Goal: Navigation & Orientation: Find specific page/section

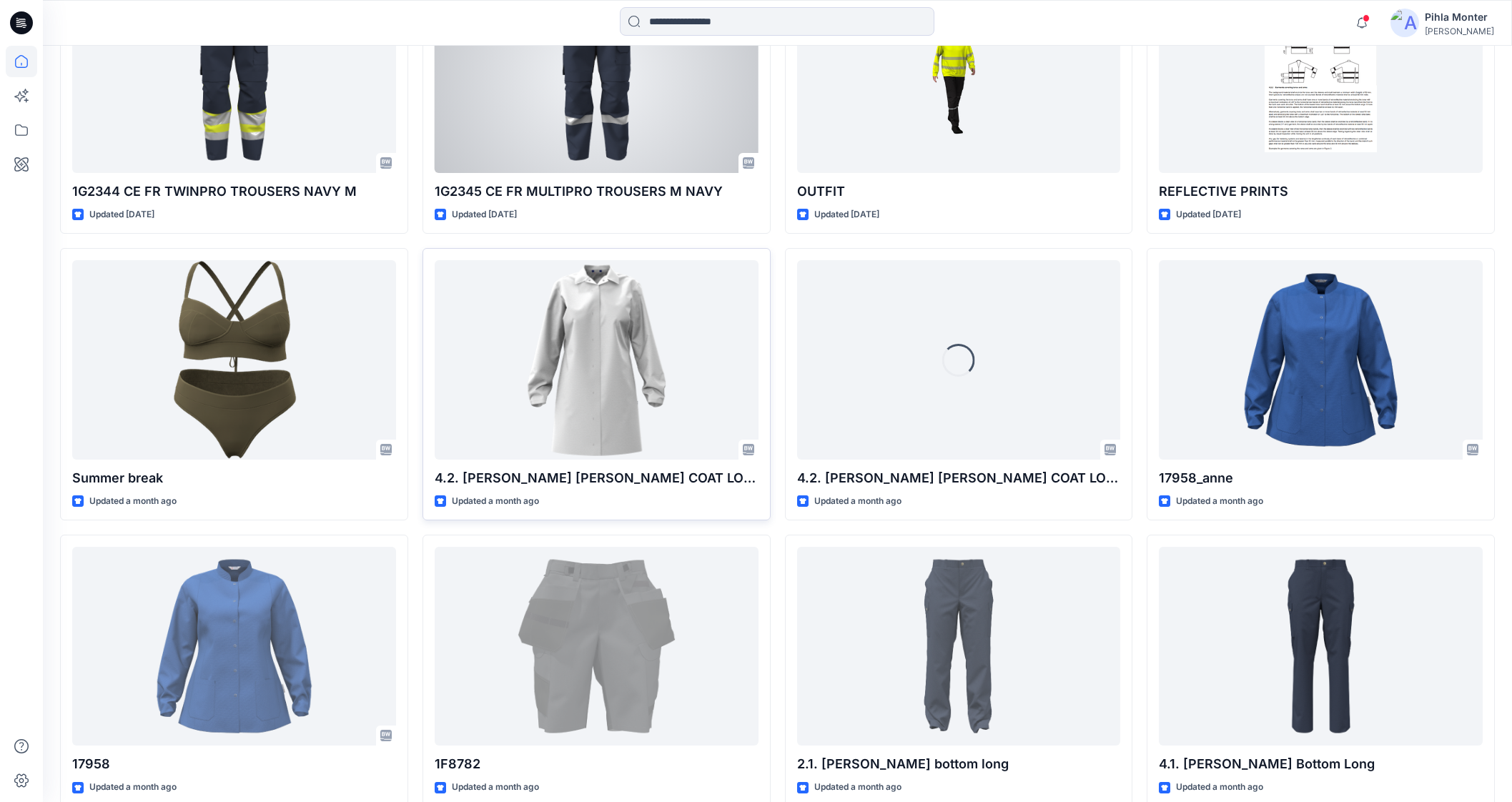
scroll to position [1171, 0]
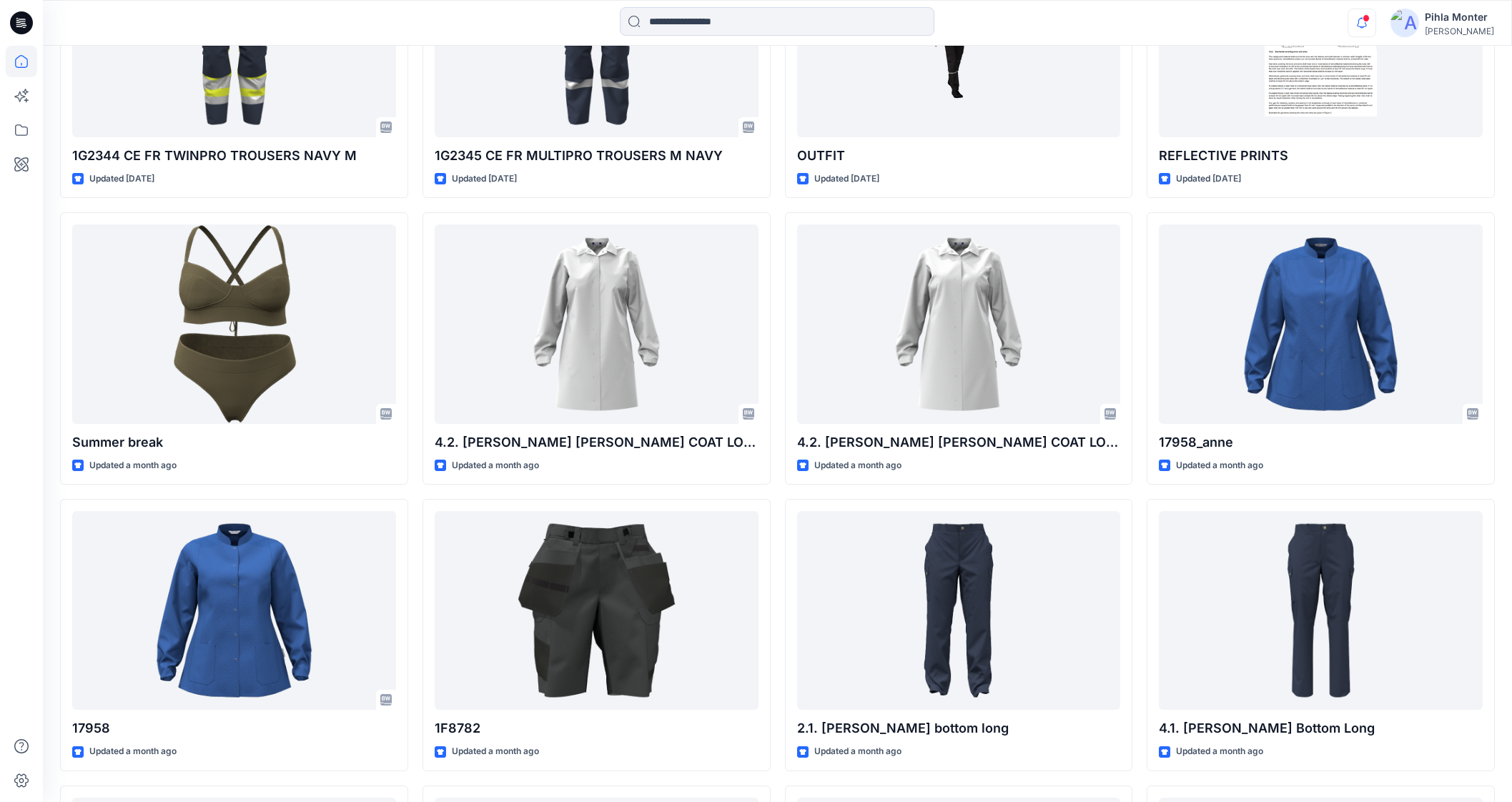
click at [1365, 21] on icon "button" at bounding box center [1362, 23] width 27 height 28
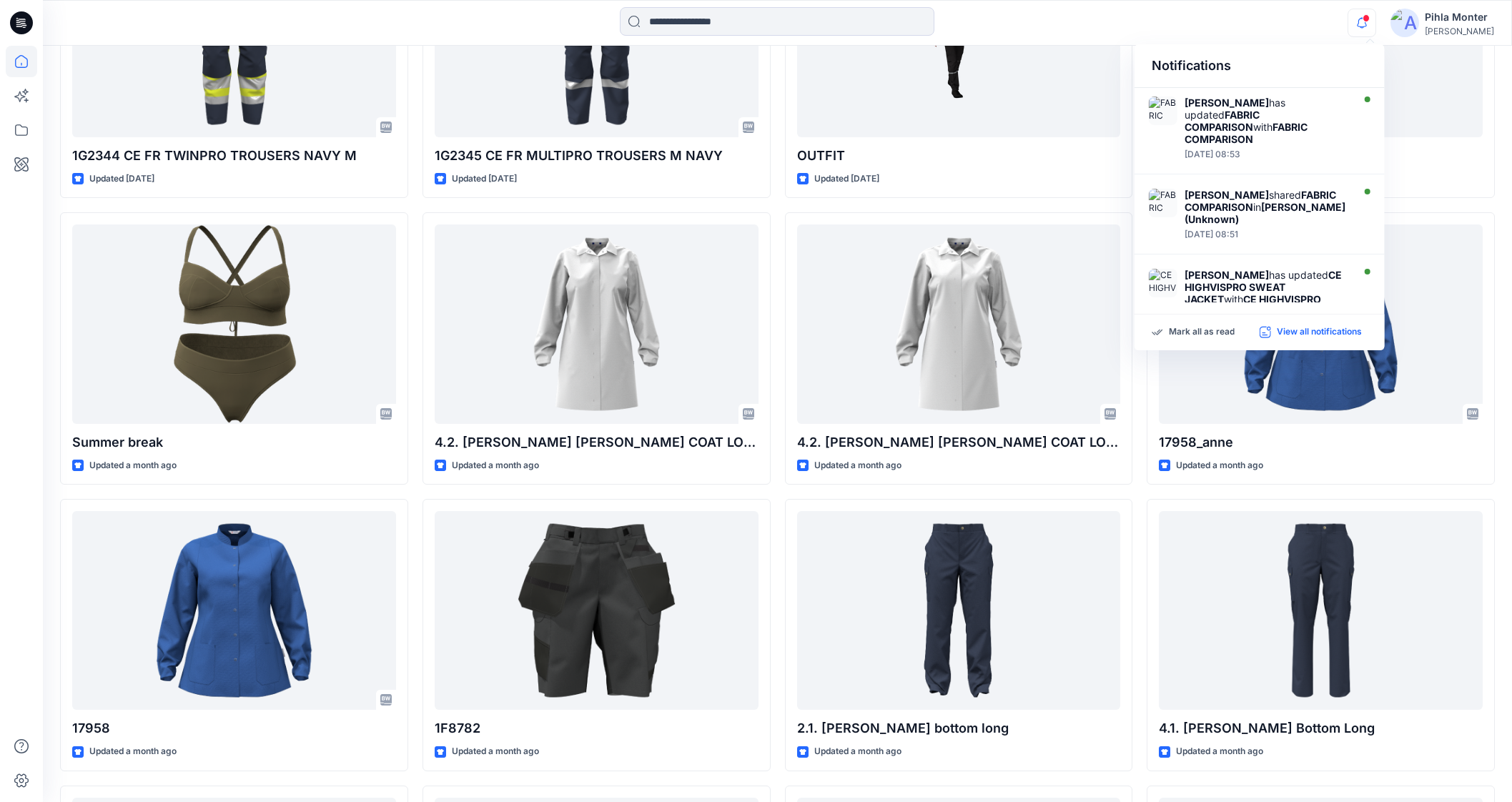
click at [1279, 337] on div "Mark all as read View all notifications" at bounding box center [1260, 332] width 250 height 36
click at [1279, 329] on p "View all notifications" at bounding box center [1319, 332] width 85 height 13
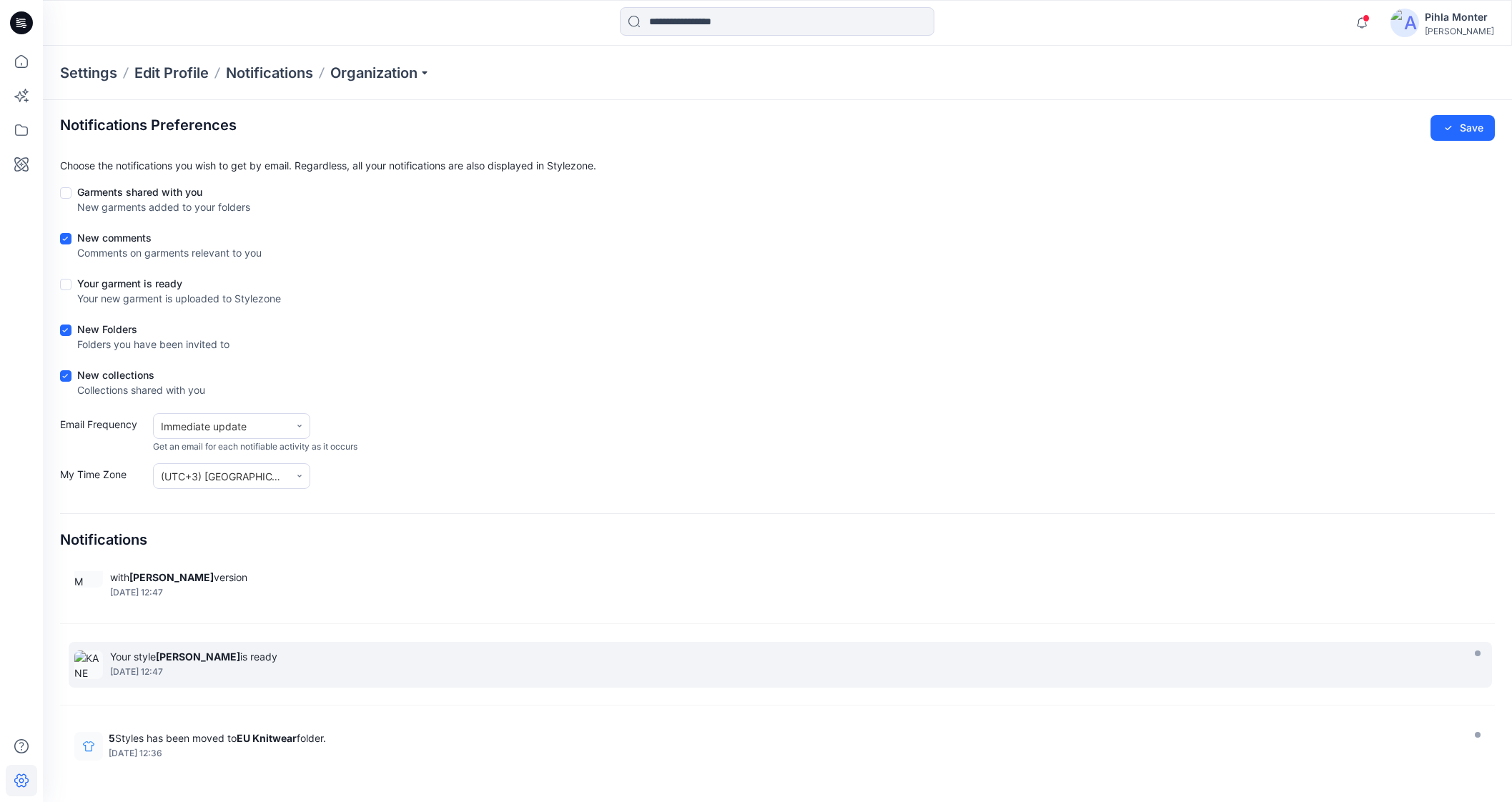
scroll to position [2998, 0]
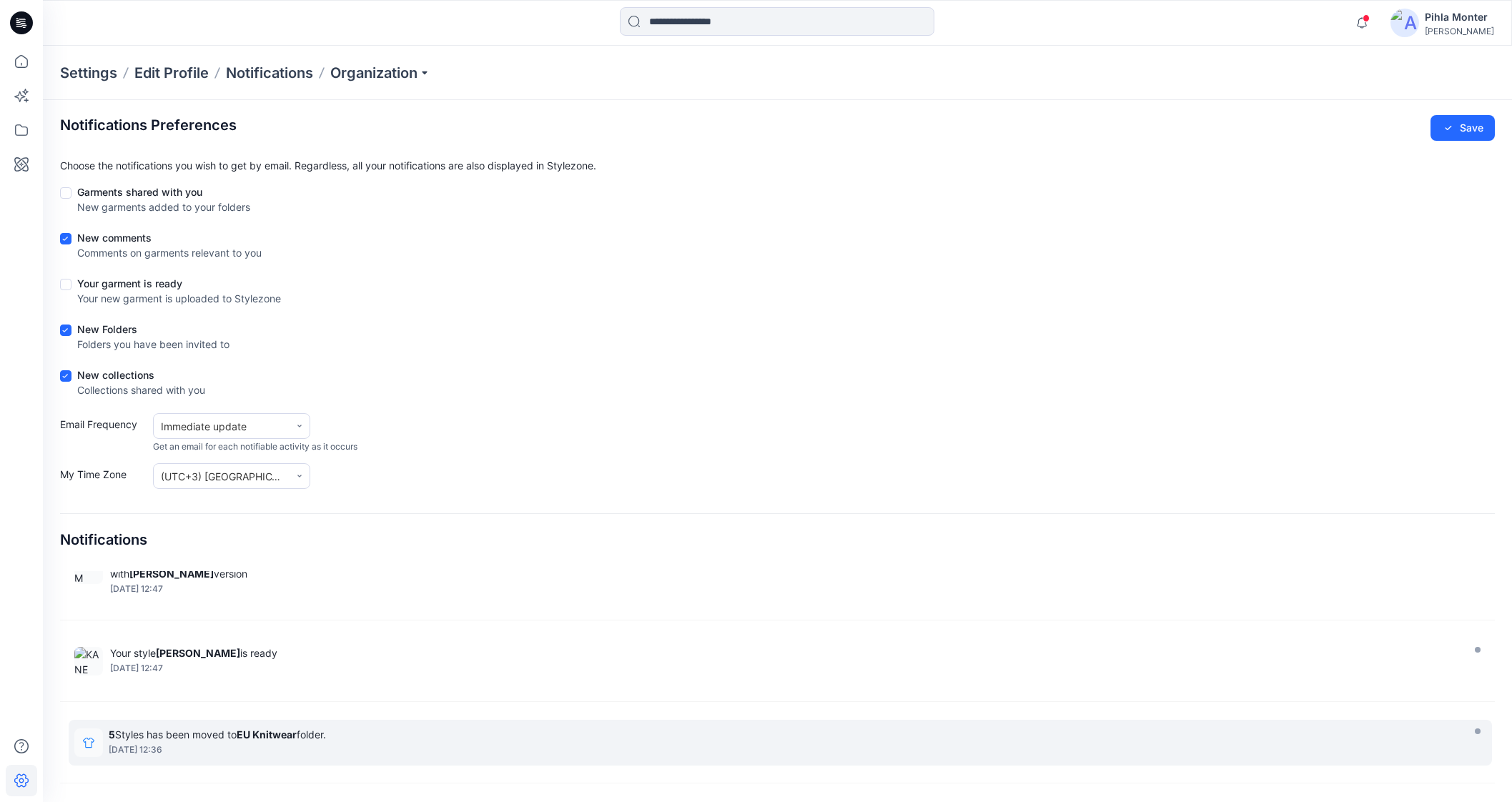
drag, startPoint x: 179, startPoint y: 734, endPoint x: 125, endPoint y: 729, distance: 54.2
click at [125, 744] on div "[DATE] 12:36" at bounding box center [783, 749] width 1349 height 10
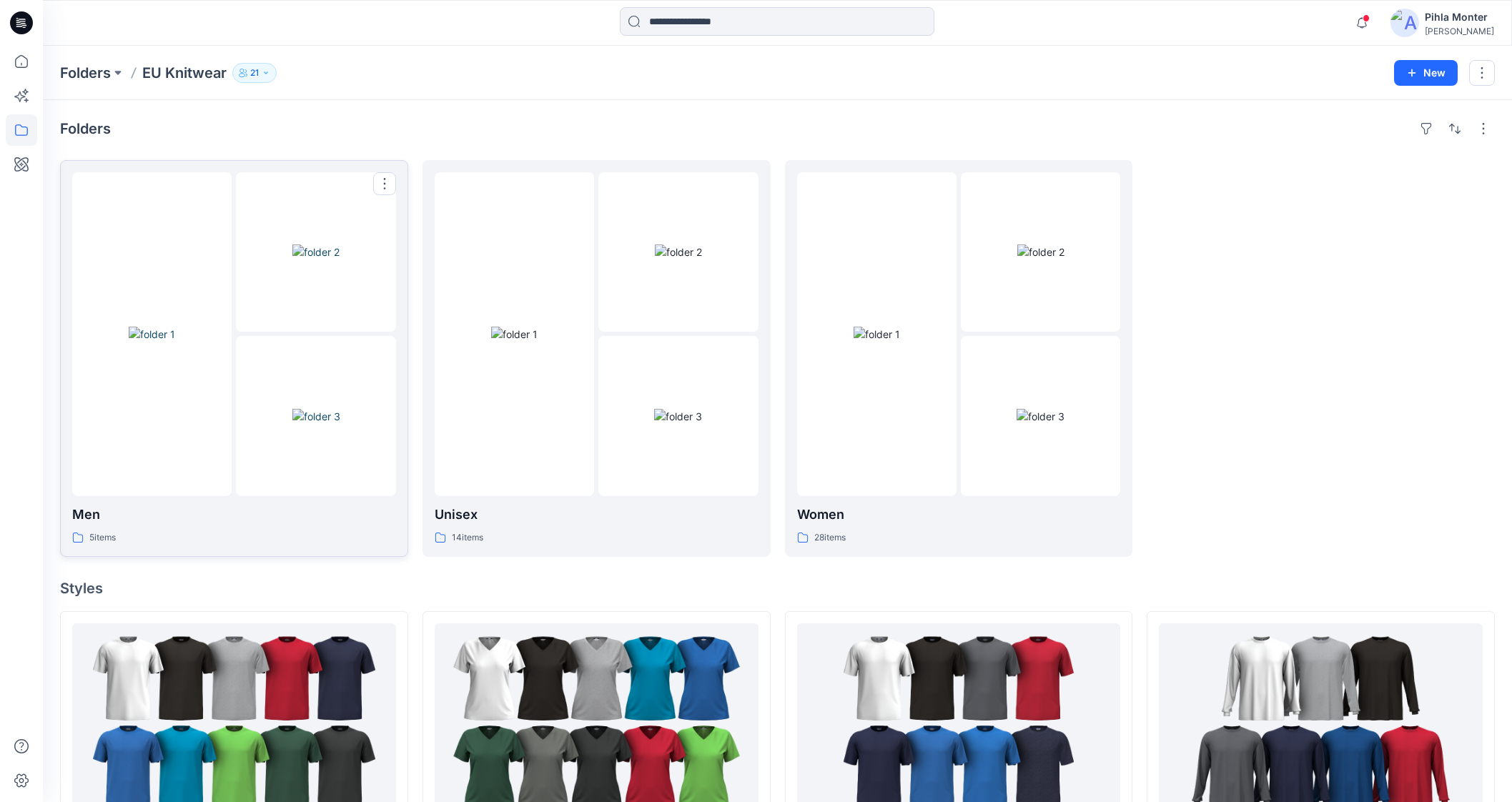
click at [292, 409] on img at bounding box center [316, 416] width 48 height 15
click at [100, 71] on p "Folders" at bounding box center [85, 73] width 51 height 20
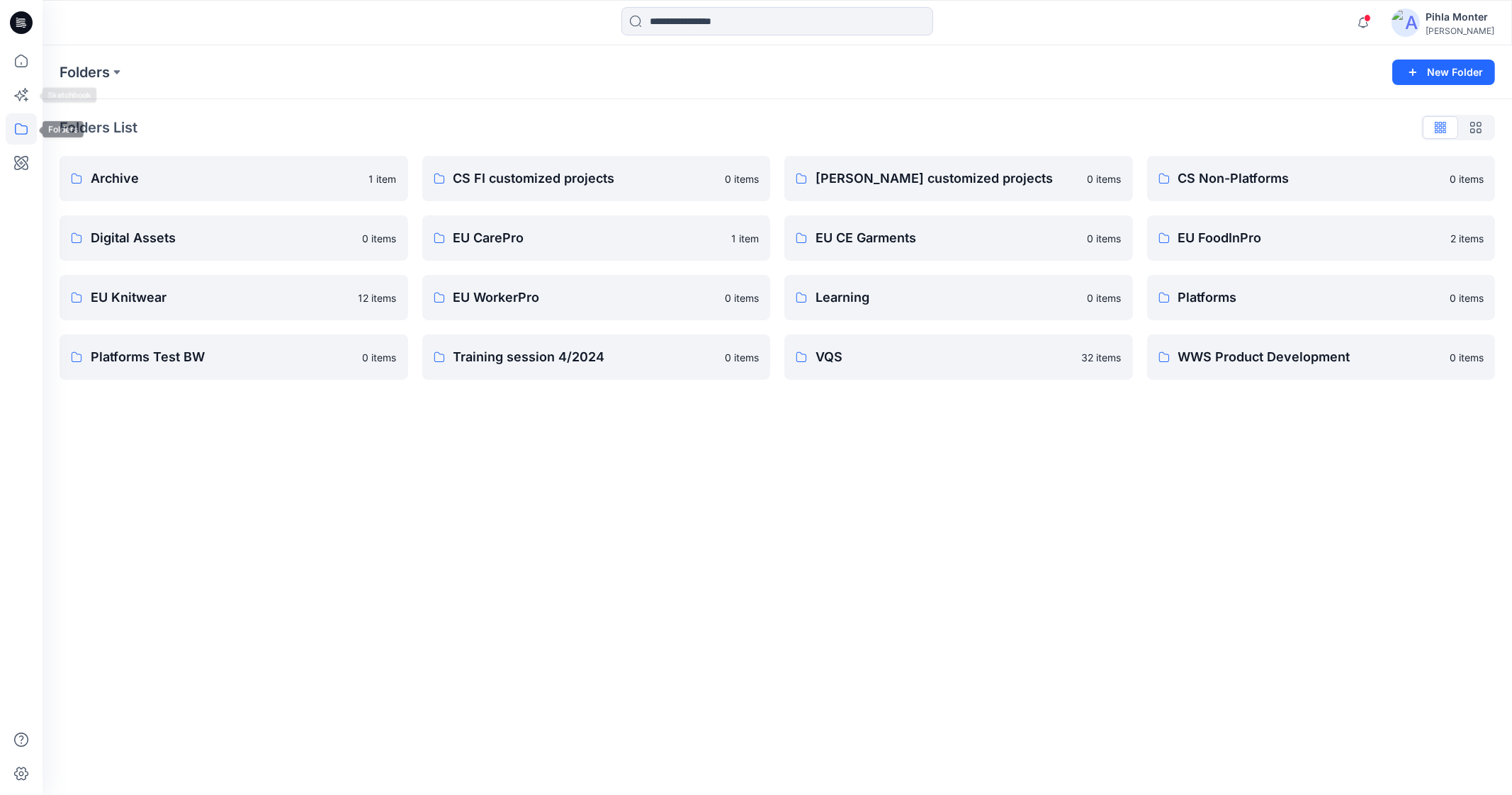
click at [17, 129] on icon at bounding box center [22, 129] width 32 height 32
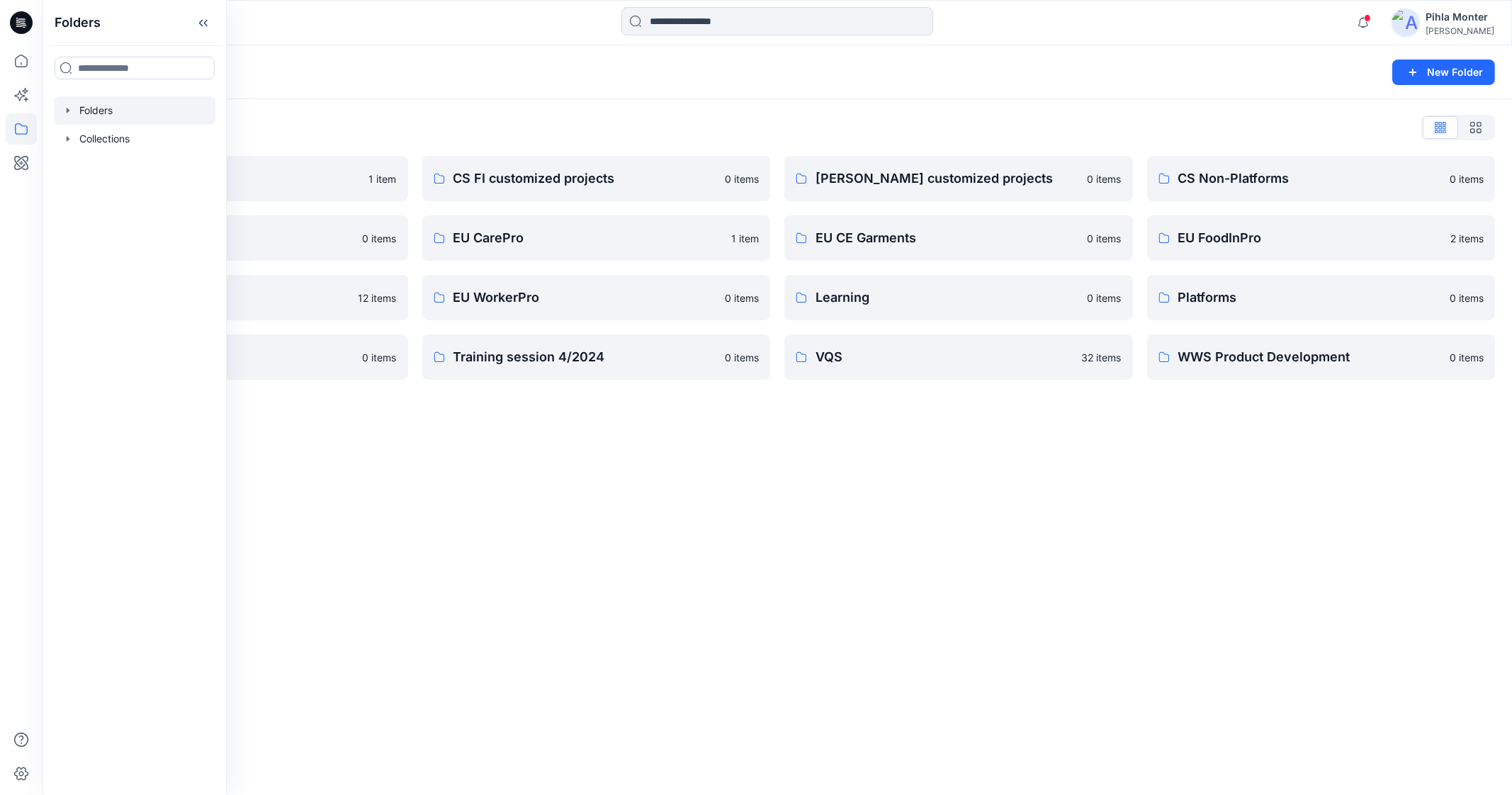
click at [74, 104] on div at bounding box center [135, 110] width 162 height 28
click at [65, 108] on icon "button" at bounding box center [68, 110] width 12 height 12
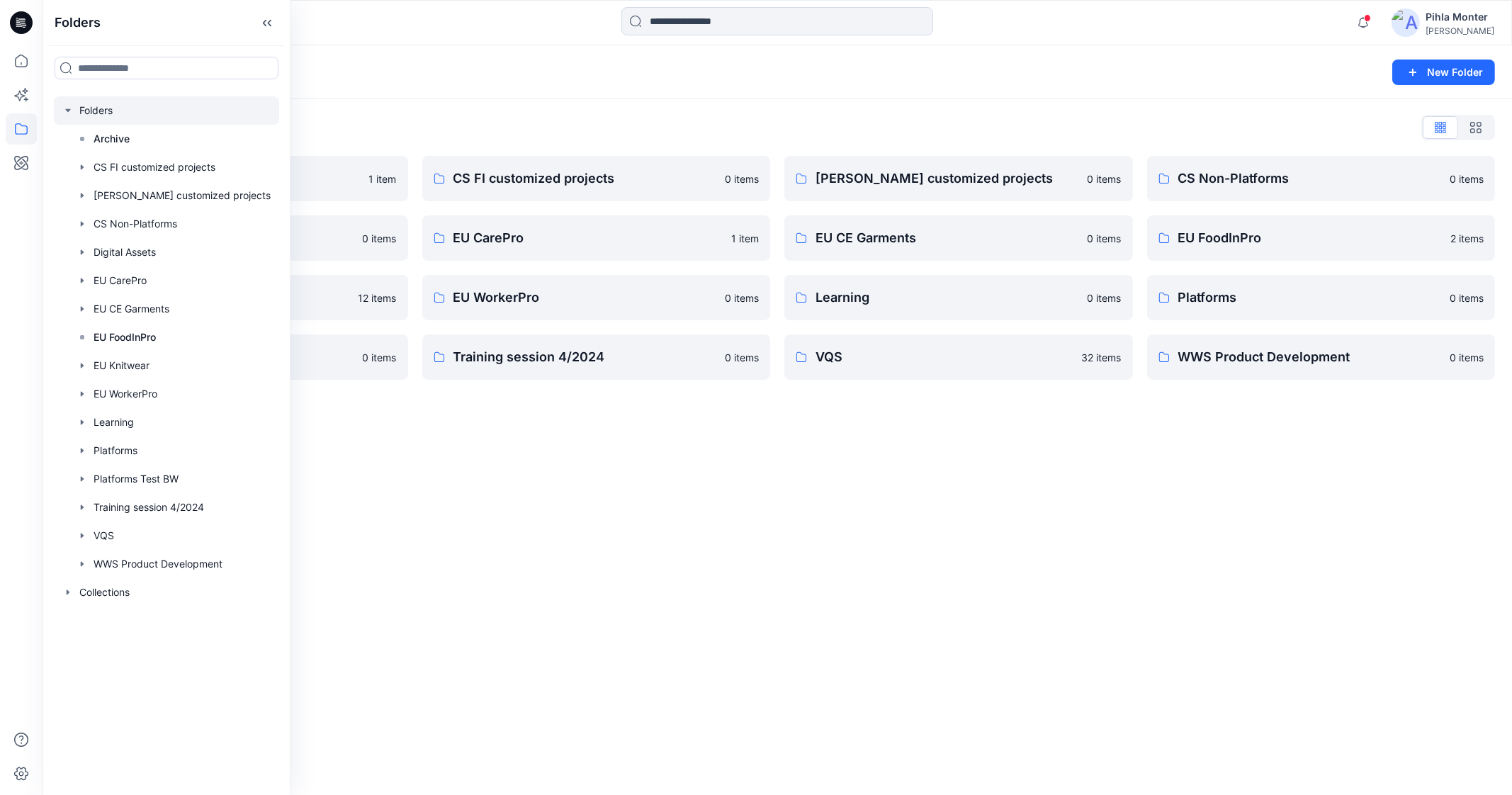
drag, startPoint x: 394, startPoint y: 483, endPoint x: 386, endPoint y: 471, distance: 14.4
click at [386, 471] on div "Folders New Folder Folders List Archive 1 item Digital Assets 0 items EU Knitwe…" at bounding box center [777, 420] width 1470 height 749
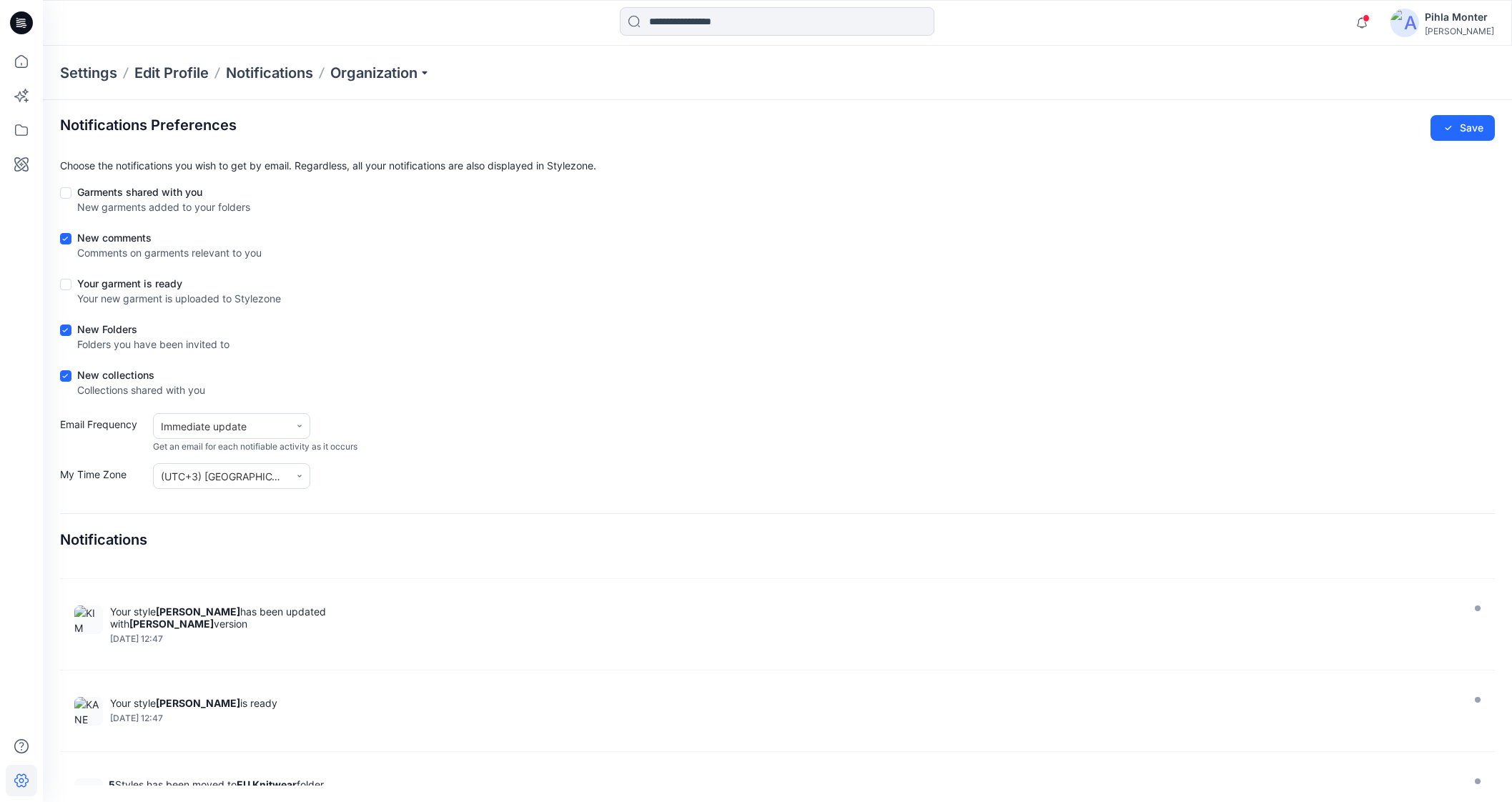
scroll to position [2998, 0]
